Goal: Information Seeking & Learning: Learn about a topic

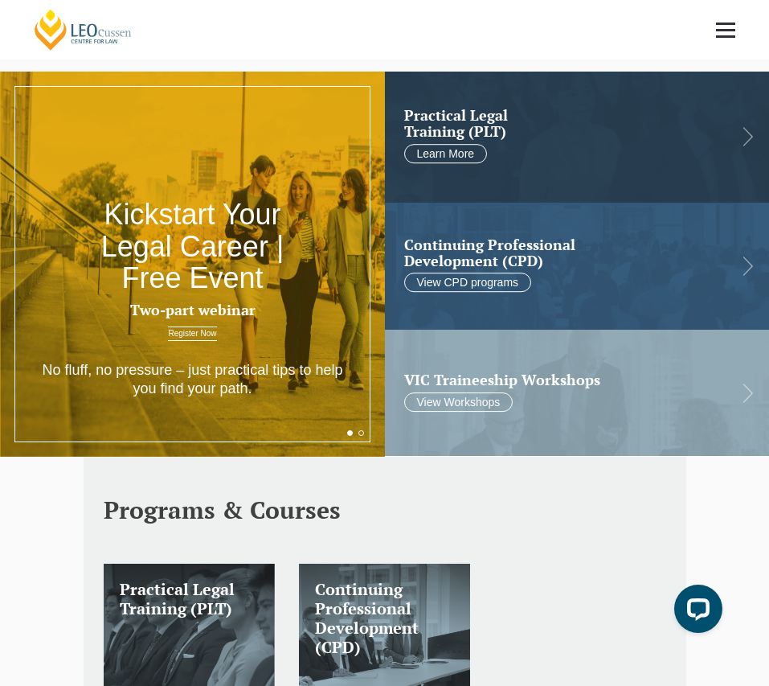
click at [465, 100] on button "Cancel" at bounding box center [441, 104] width 84 height 40
click at [455, 153] on link "Learn More" at bounding box center [446, 153] width 84 height 19
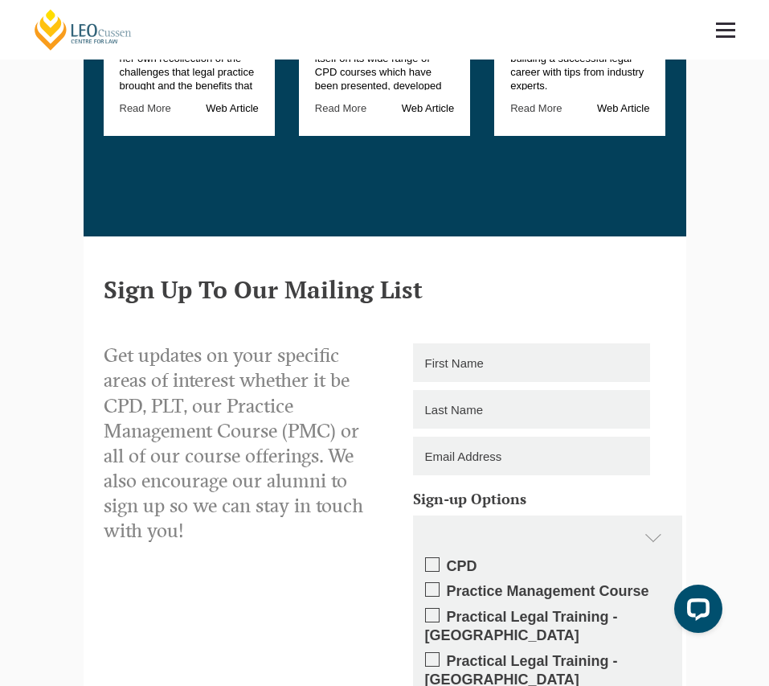
scroll to position [2529, 0]
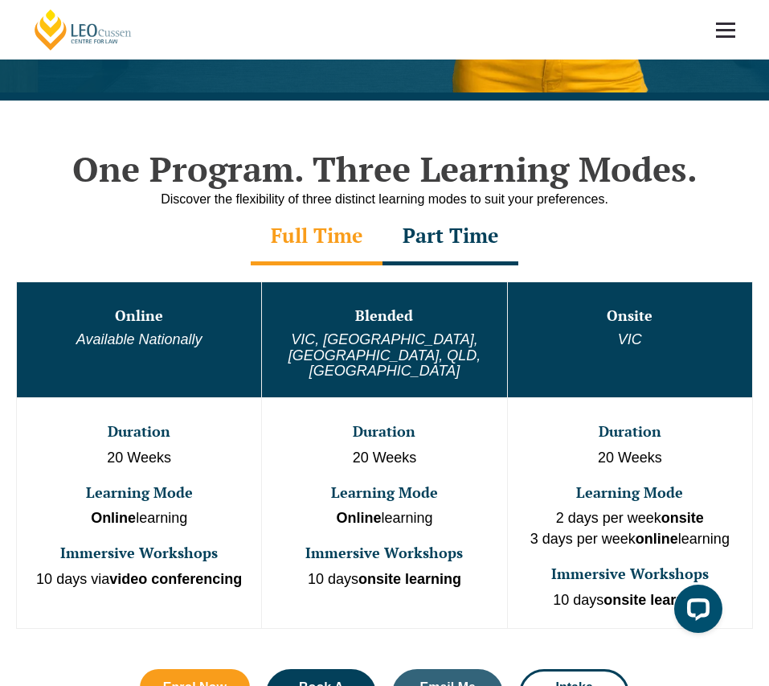
scroll to position [530, 0]
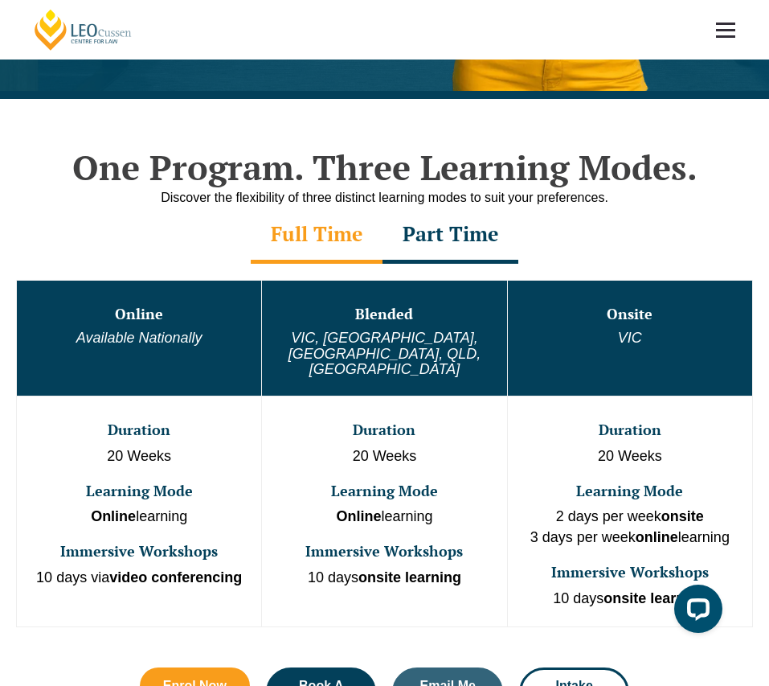
click at [479, 235] on div "Part Time" at bounding box center [451, 235] width 136 height 56
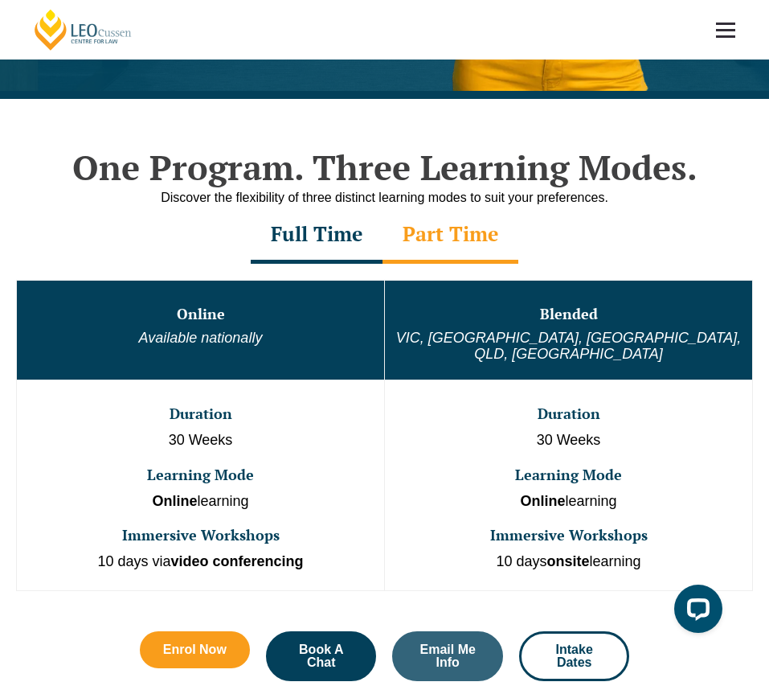
click at [332, 246] on div "Full Time" at bounding box center [317, 235] width 132 height 56
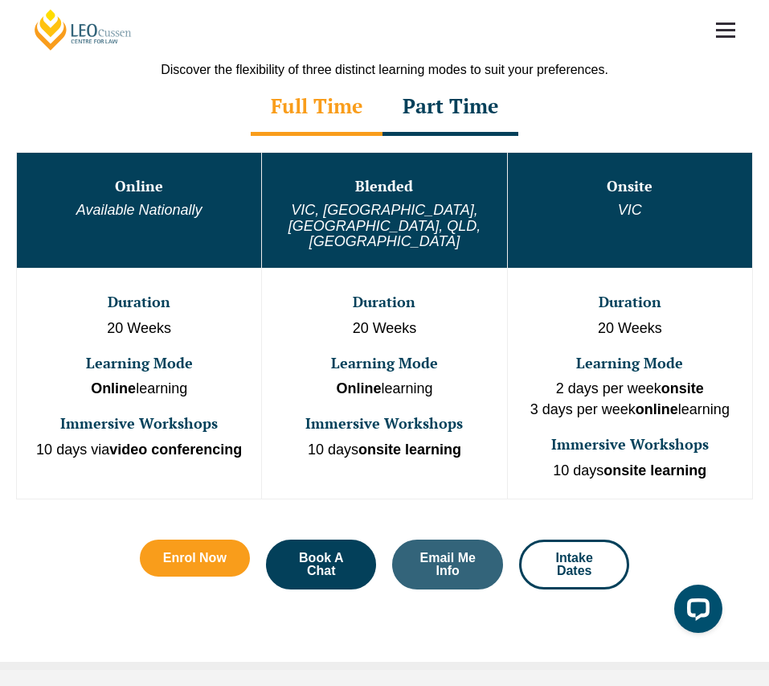
scroll to position [661, 0]
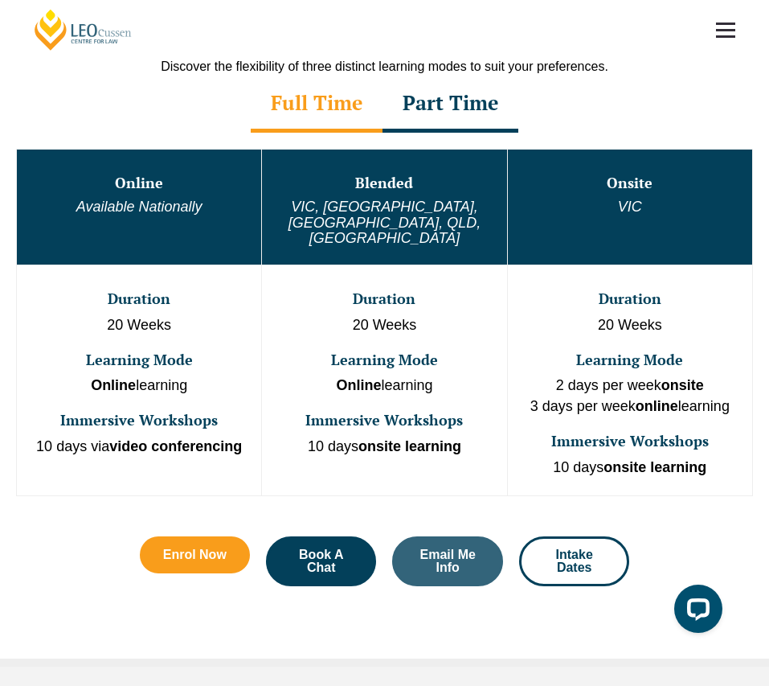
click at [641, 311] on td "Duration 20 Weeks Learning Mode 2 days per week onsite 3 days per week online l…" at bounding box center [629, 380] width 245 height 231
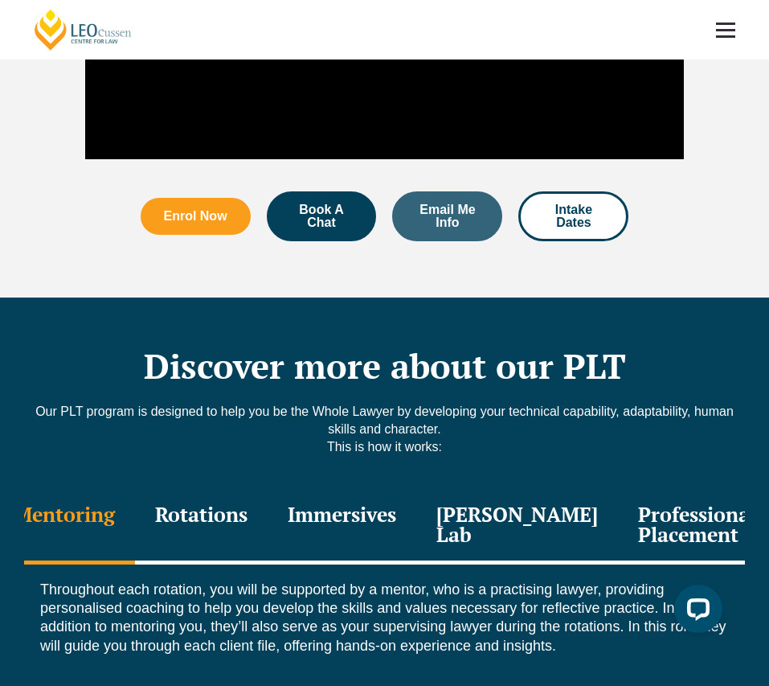
scroll to position [1894, 0]
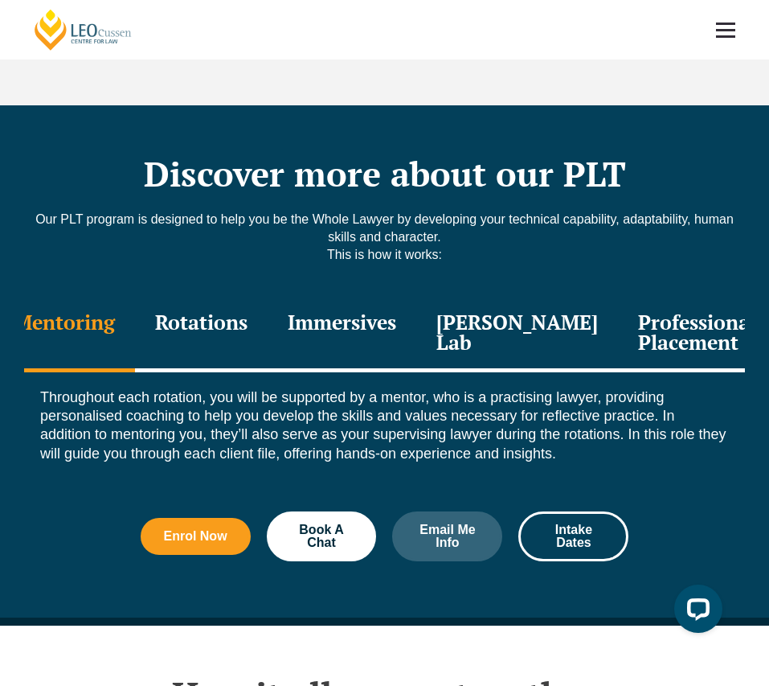
click at [243, 296] on div "Rotations" at bounding box center [201, 334] width 133 height 76
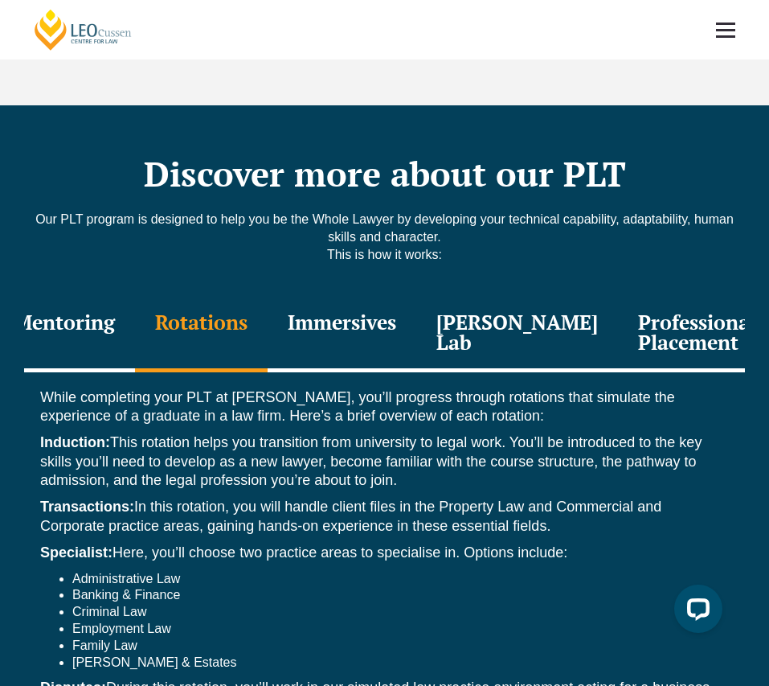
click at [365, 296] on div "Immersives" at bounding box center [342, 334] width 149 height 76
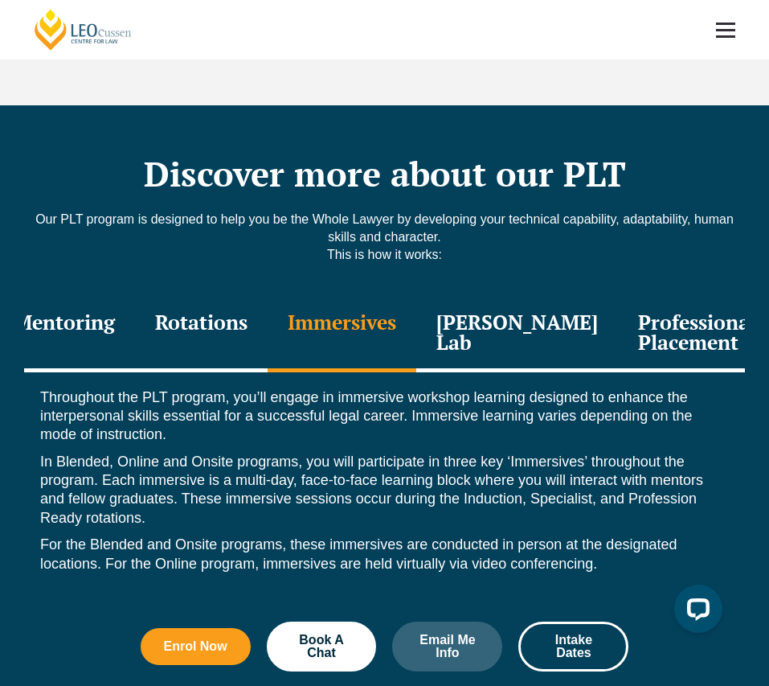
click at [215, 296] on div "Rotations" at bounding box center [201, 334] width 133 height 76
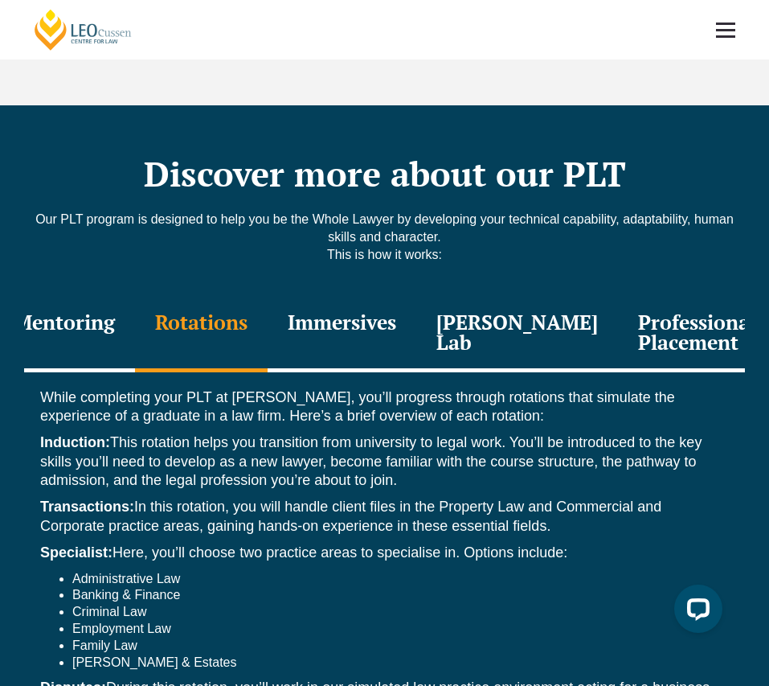
drag, startPoint x: 273, startPoint y: 555, endPoint x: 273, endPoint y: 594, distance: 39.4
click at [273, 594] on div "While completing your PLT at Leo Cussen, you’ll progress through rotations that…" at bounding box center [384, 611] width 721 height 479
click at [273, 604] on li "Criminal Law" at bounding box center [400, 612] width 657 height 17
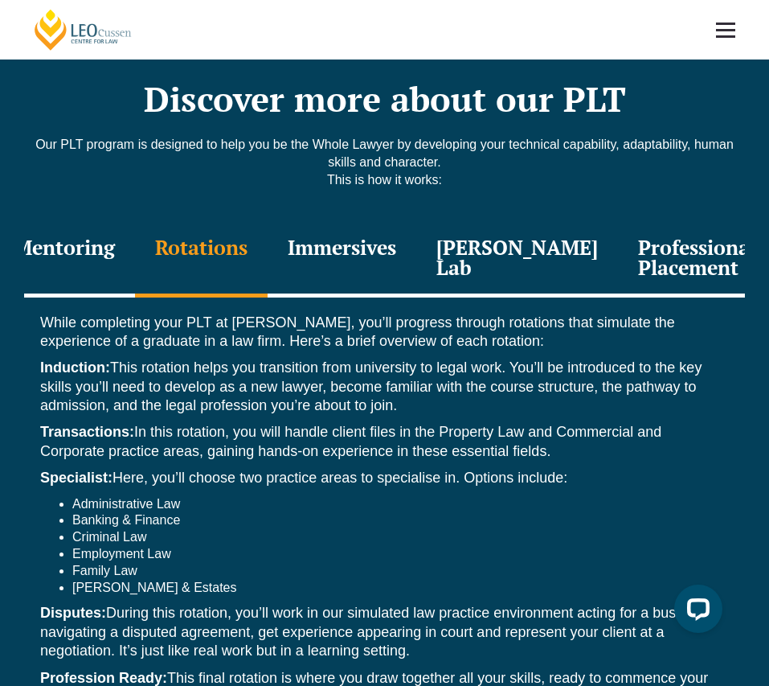
scroll to position [1968, 0]
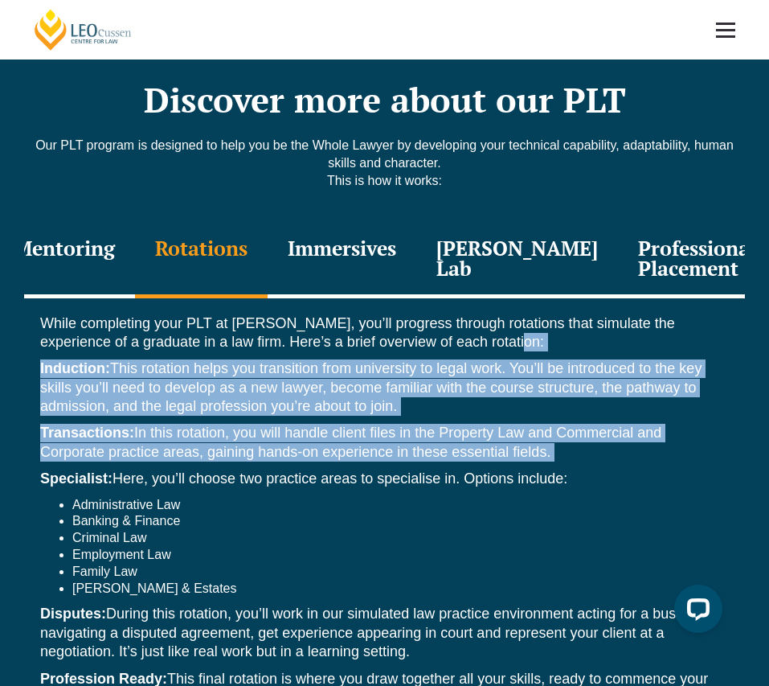
drag, startPoint x: 292, startPoint y: 341, endPoint x: 301, endPoint y: 455, distance: 114.6
click at [301, 455] on div "While completing your PLT at Leo Cussen, you’ll progress through rotations that…" at bounding box center [384, 537] width 721 height 479
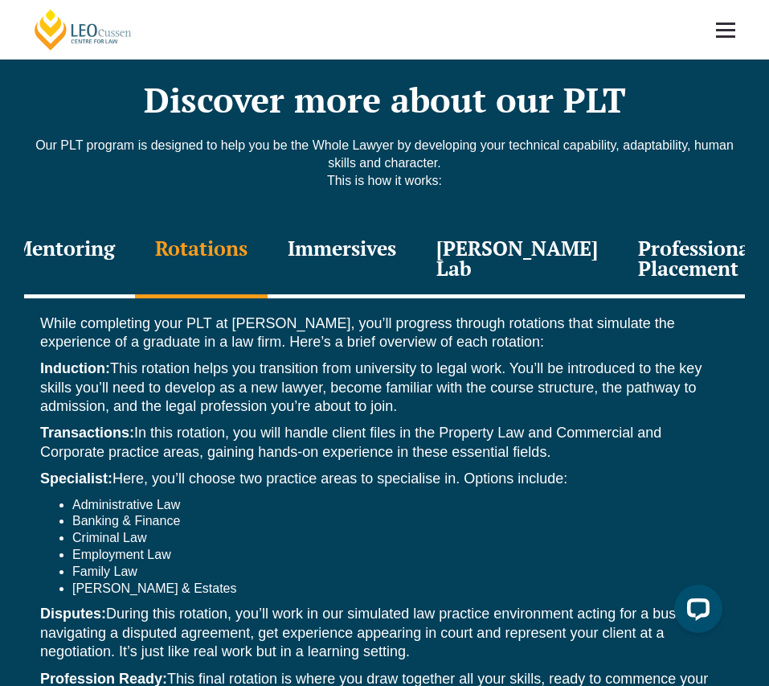
click at [301, 455] on div "While completing your PLT at Leo Cussen, you’ll progress through rotations that…" at bounding box center [384, 537] width 721 height 479
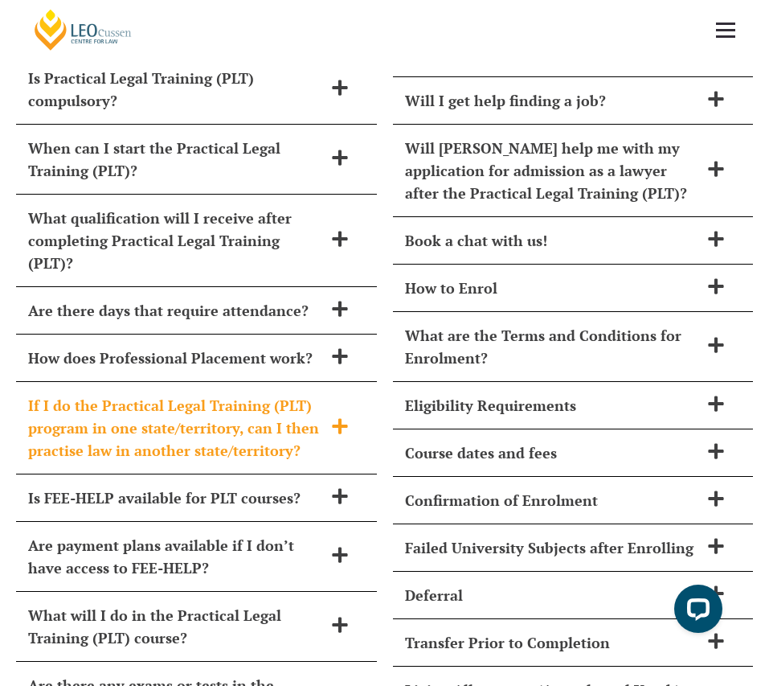
scroll to position [7092, 0]
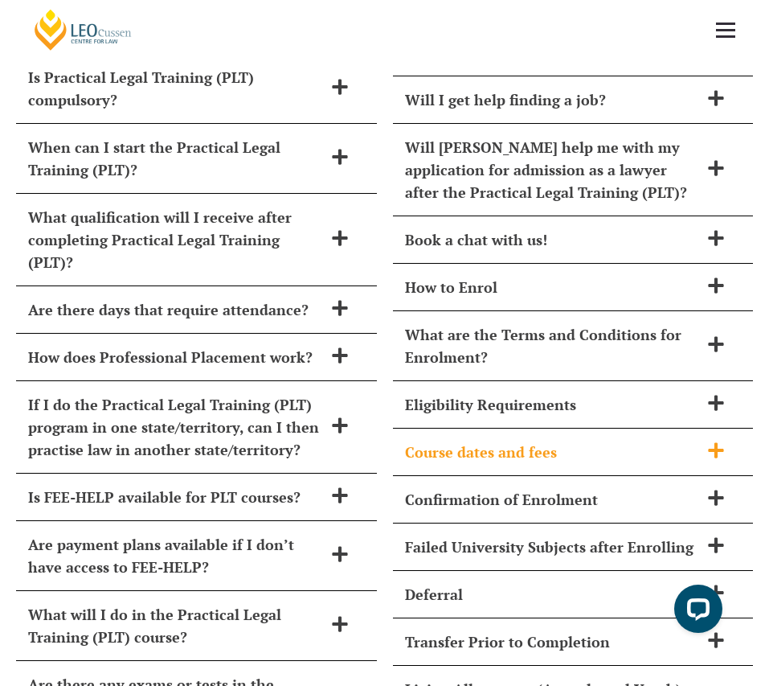
click at [724, 441] on icon at bounding box center [716, 450] width 18 height 18
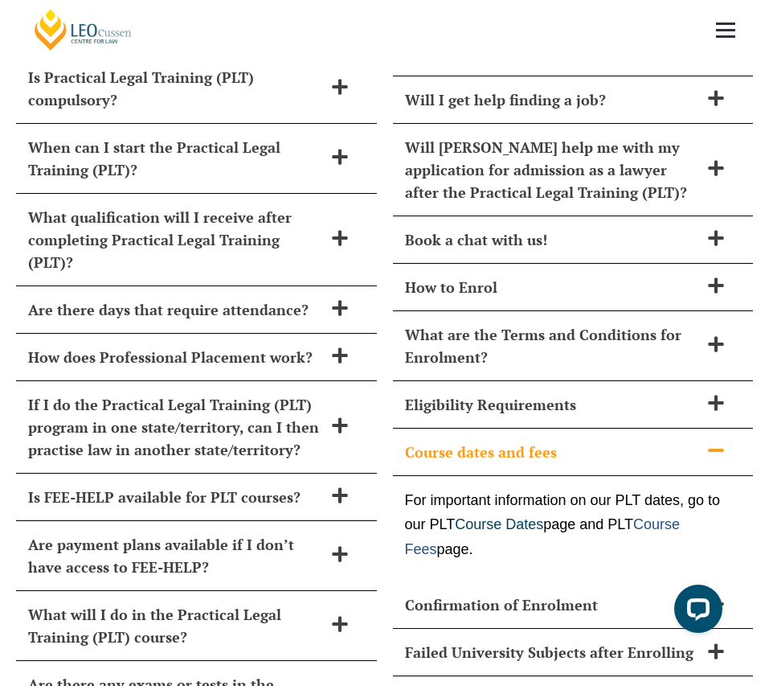
click at [669, 516] on link "Course Fees" at bounding box center [543, 536] width 276 height 41
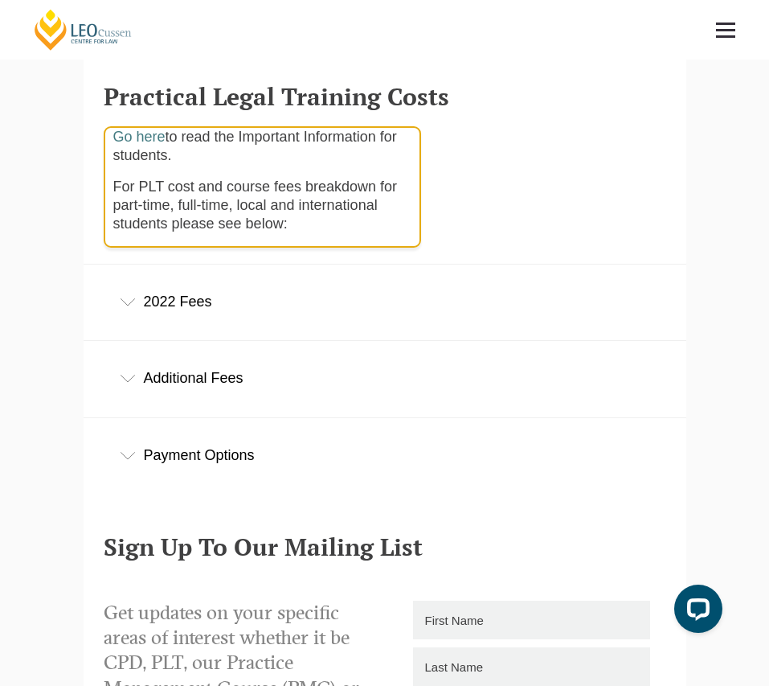
scroll to position [134, 0]
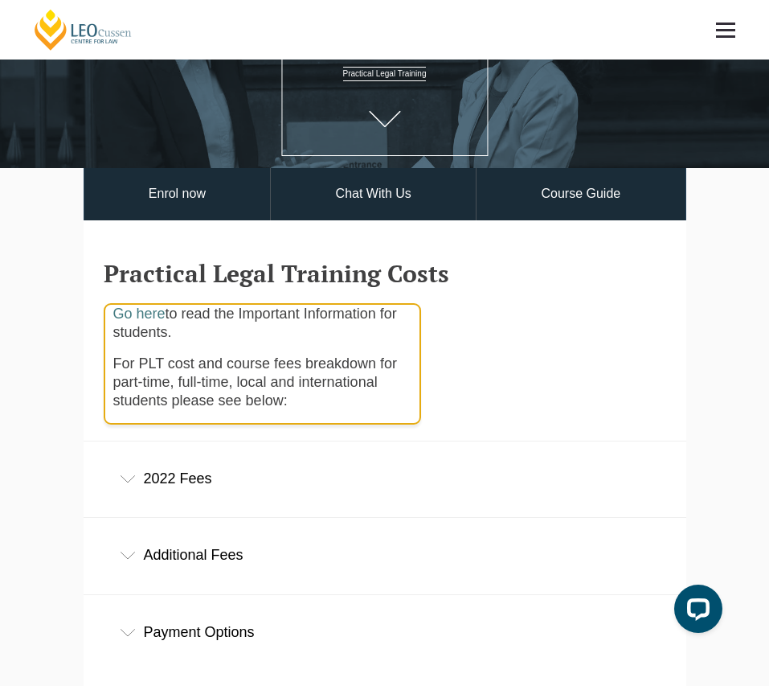
click at [198, 478] on div "2022 Fees" at bounding box center [385, 478] width 603 height 75
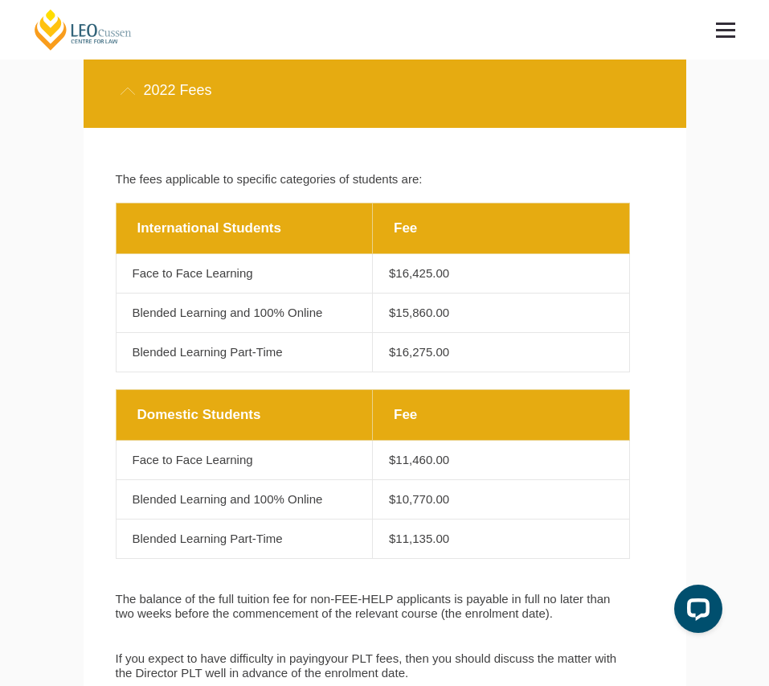
scroll to position [530, 0]
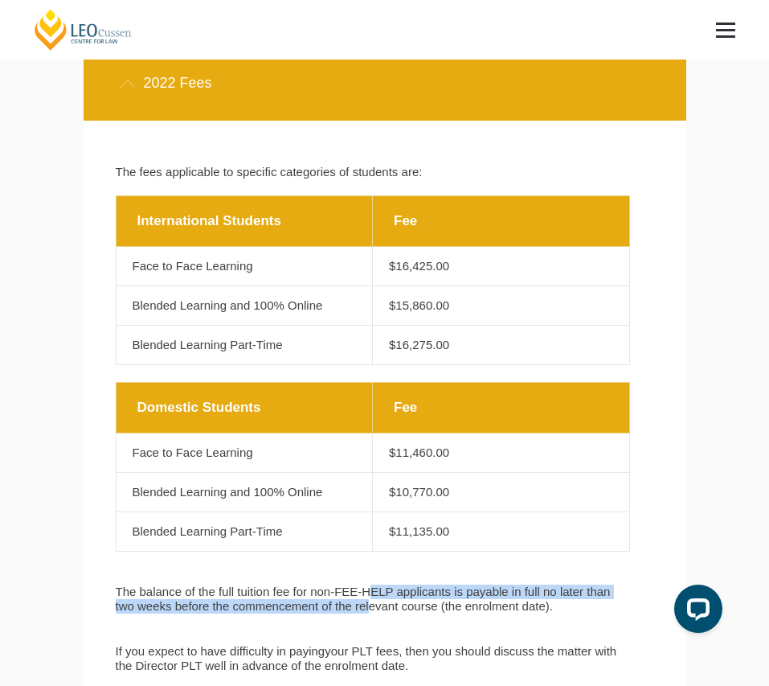
click at [371, 600] on span "The balance of the full tuition fee for non-FEE-HELP applicants is payable in f…" at bounding box center [363, 598] width 495 height 28
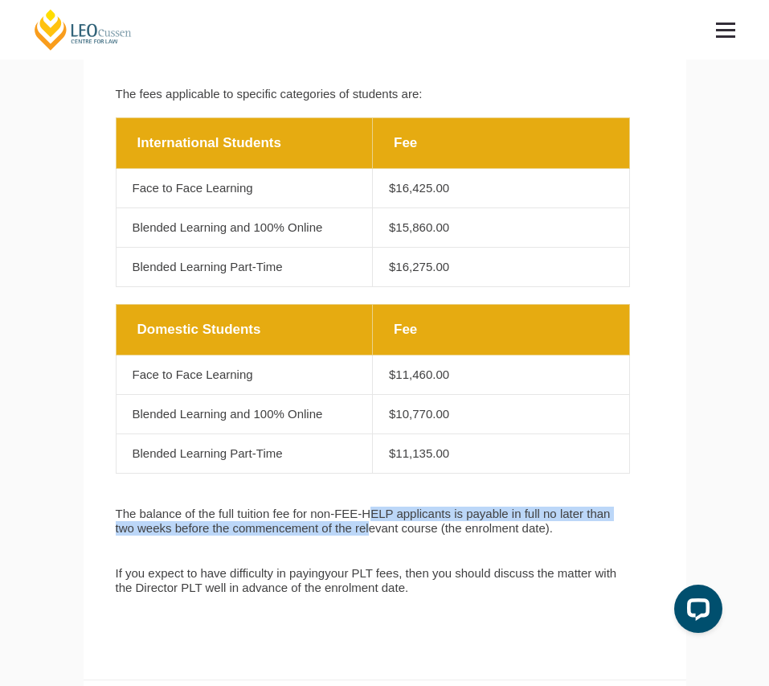
scroll to position [609, 0]
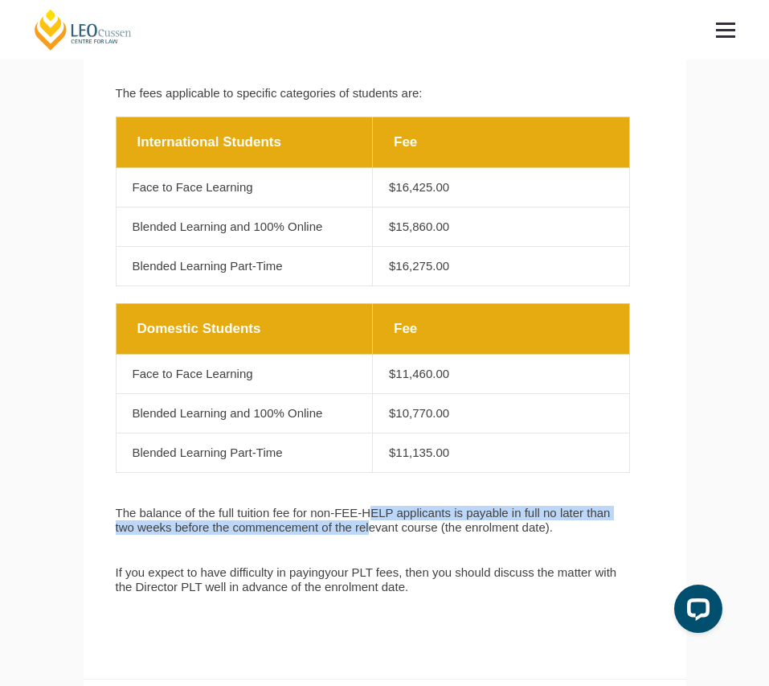
click at [335, 523] on span "The balance of the full tuition fee for non-FEE-HELP applicants is payable in f…" at bounding box center [363, 520] width 495 height 28
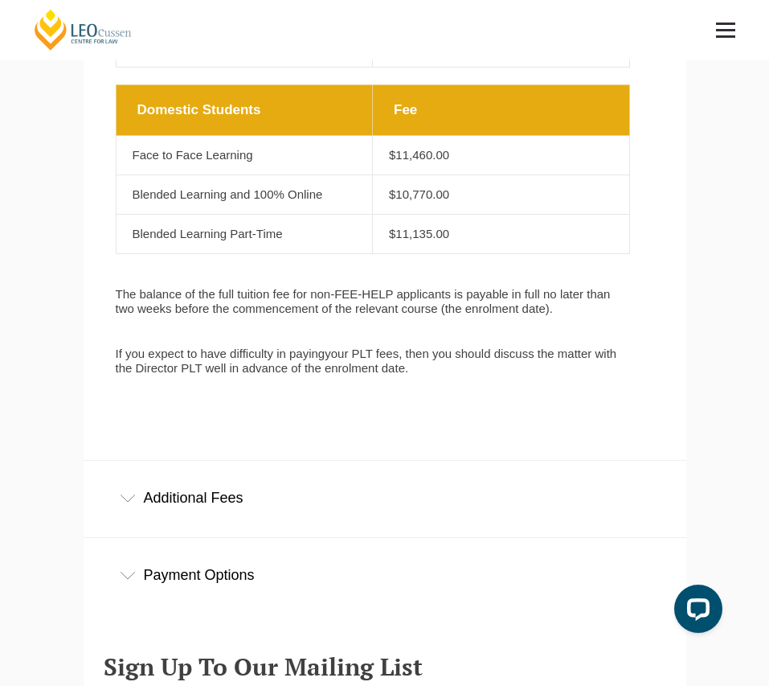
scroll to position [826, 0]
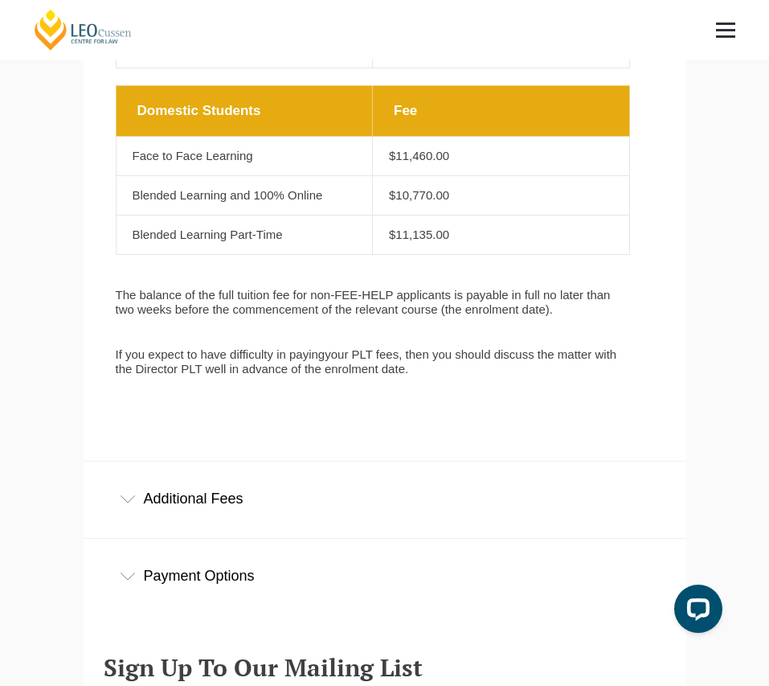
click at [265, 517] on div "Additional Fees" at bounding box center [385, 498] width 603 height 75
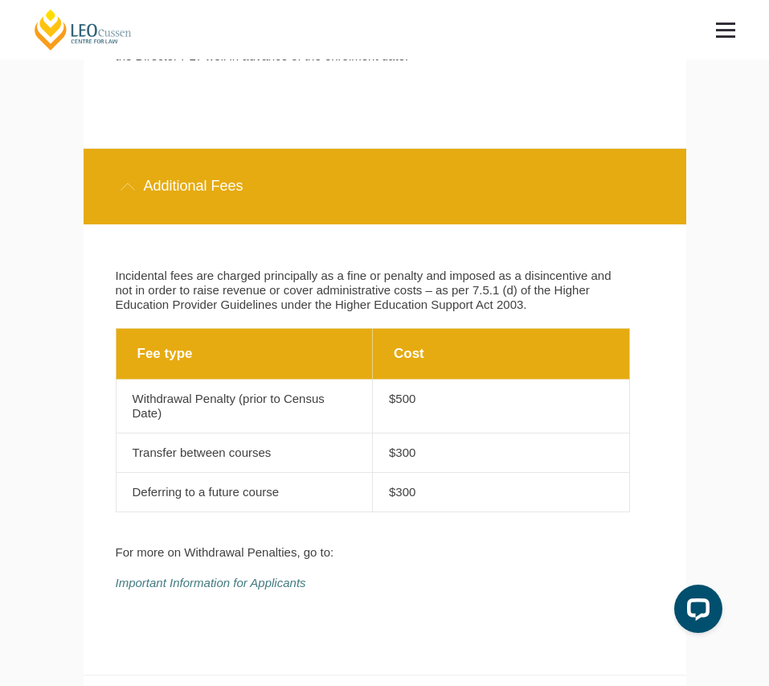
scroll to position [1141, 0]
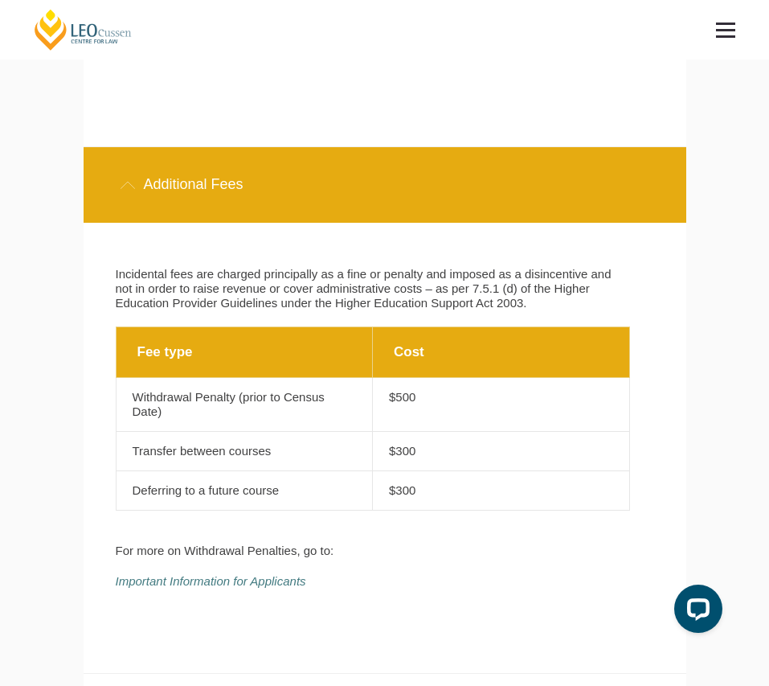
click at [225, 221] on div "Additional Fees" at bounding box center [385, 184] width 603 height 75
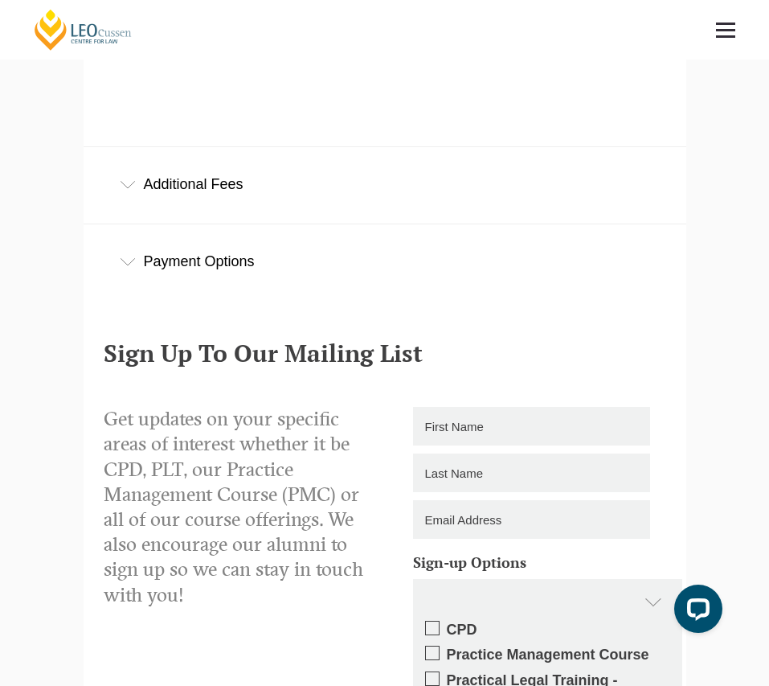
click at [215, 281] on div "Payment Options" at bounding box center [385, 261] width 603 height 75
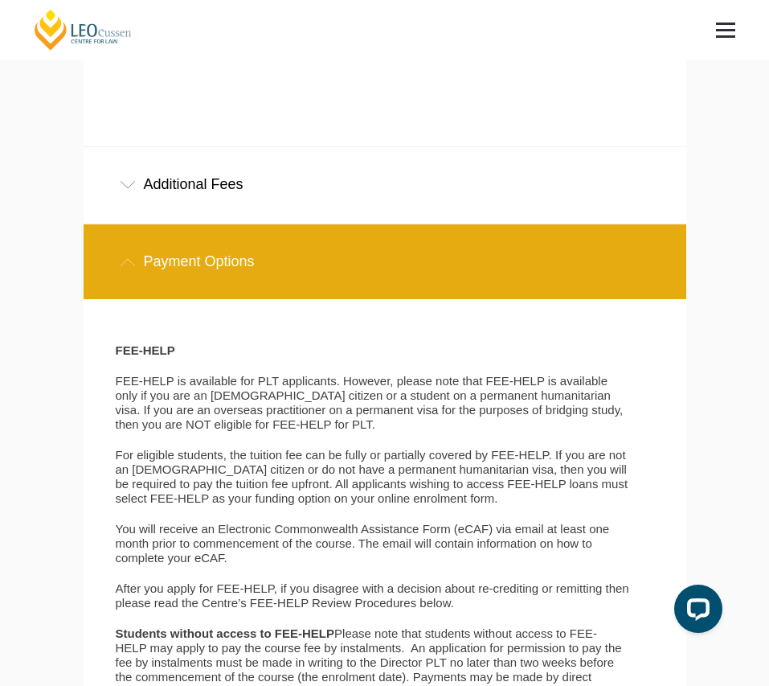
click at [215, 281] on div "Payment Options" at bounding box center [385, 261] width 603 height 75
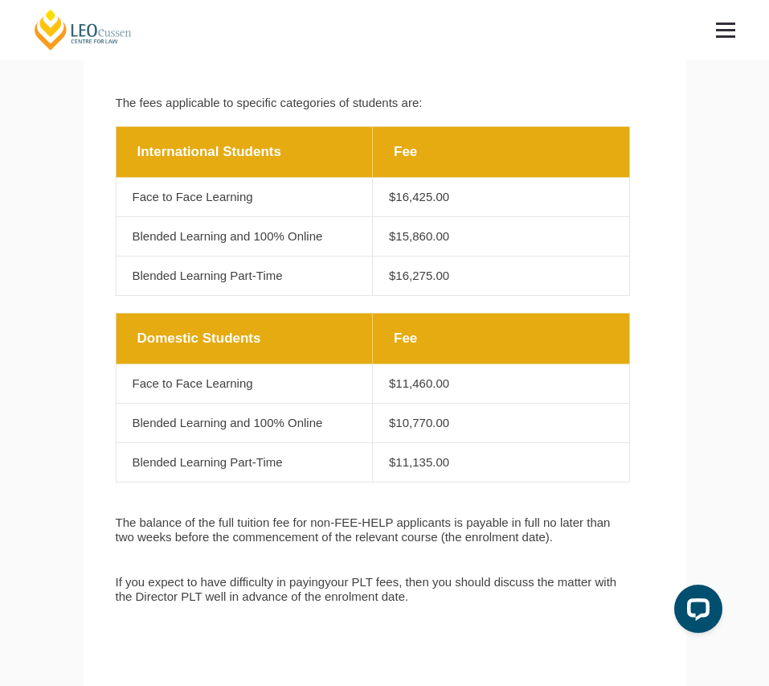
scroll to position [502, 0]
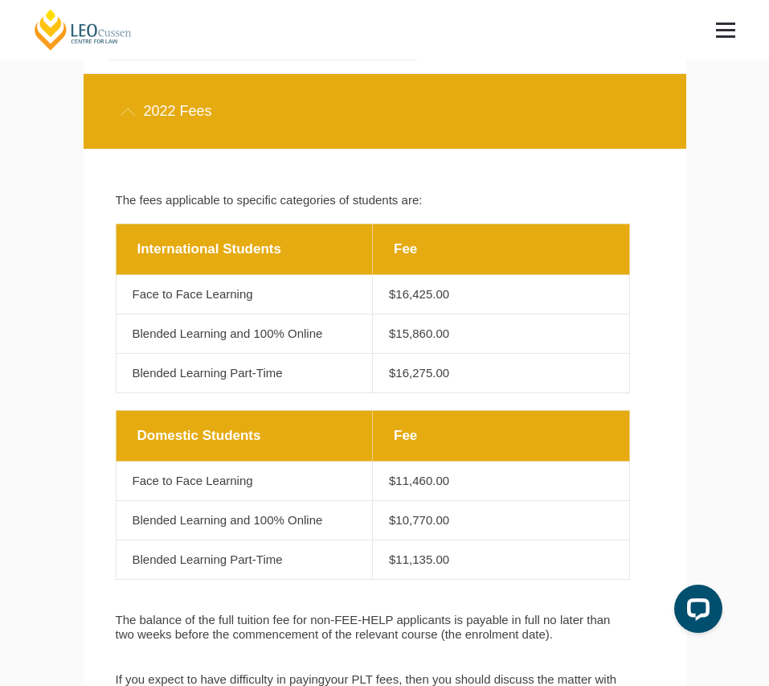
click at [125, 114] on icon at bounding box center [128, 112] width 16 height 8
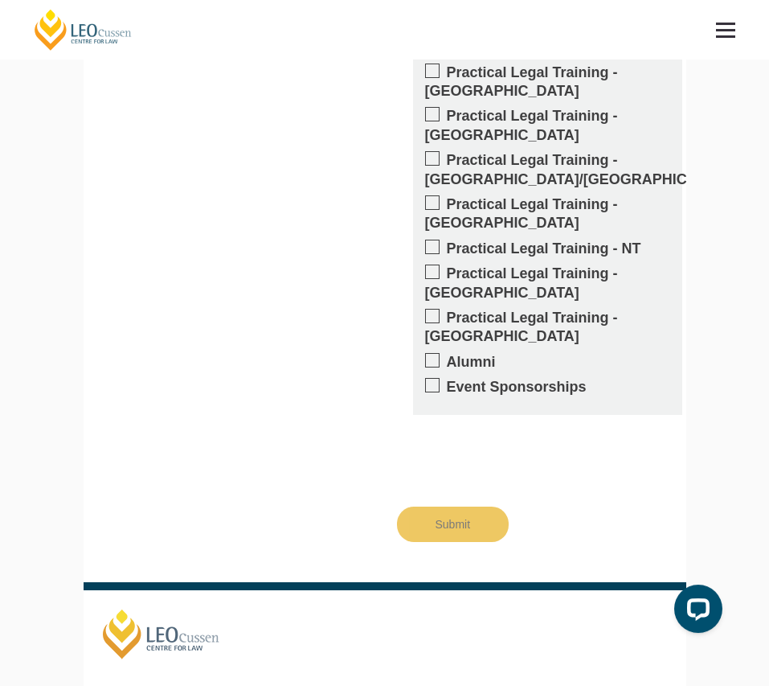
scroll to position [0, 0]
